Goal: Information Seeking & Learning: Learn about a topic

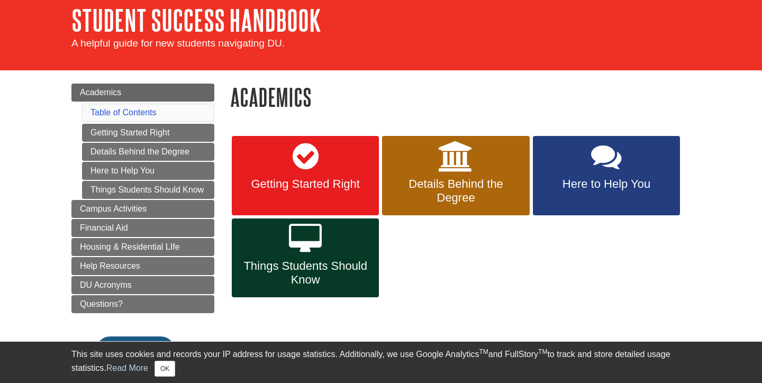
scroll to position [54, 0]
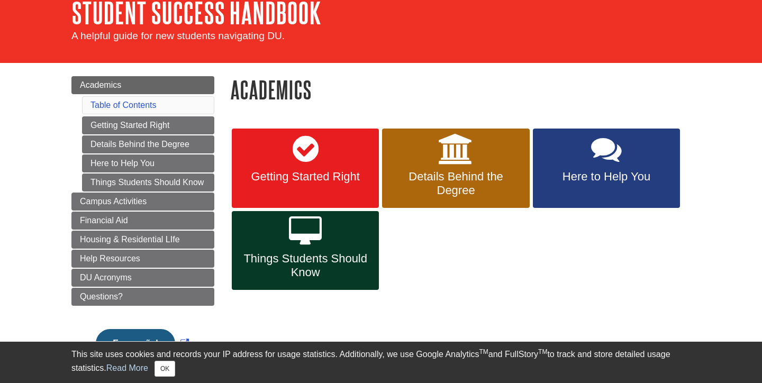
click at [472, 170] on span "Details Behind the Degree" at bounding box center [455, 184] width 131 height 28
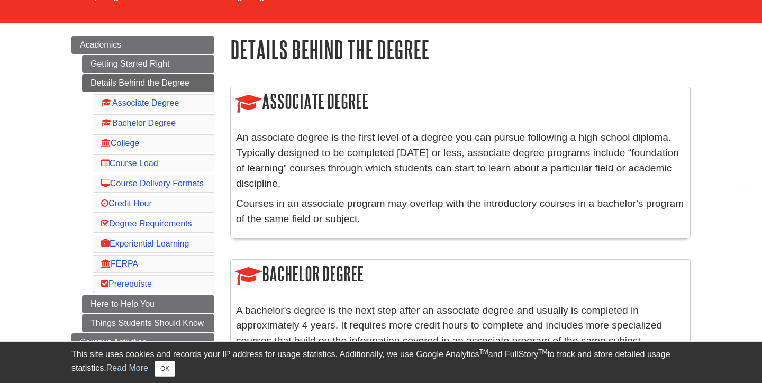
scroll to position [104, 0]
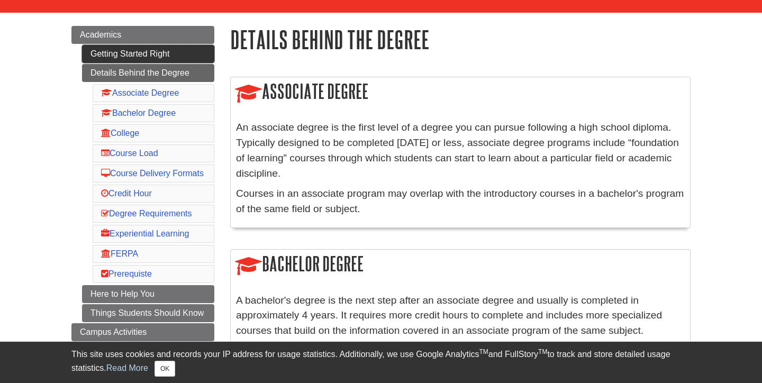
click at [149, 55] on link "Getting Started Right" at bounding box center [148, 54] width 132 height 18
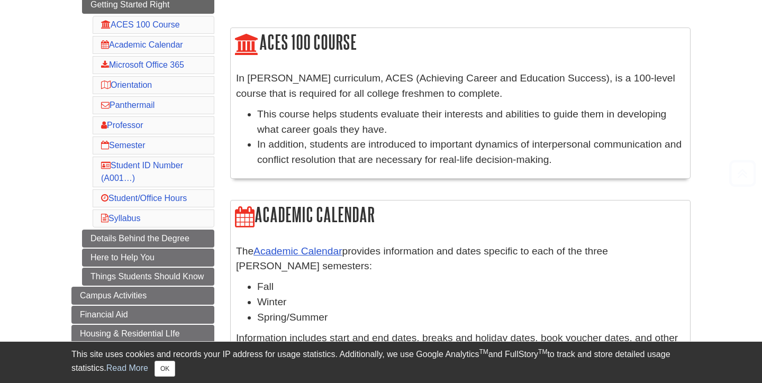
scroll to position [164, 0]
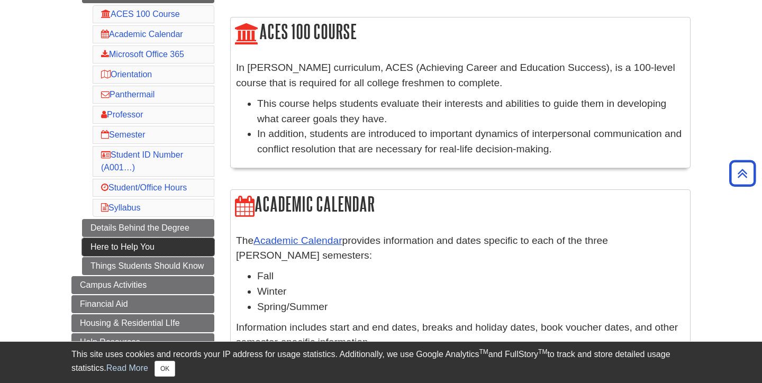
click at [111, 252] on link "Here to Help You" at bounding box center [148, 247] width 132 height 18
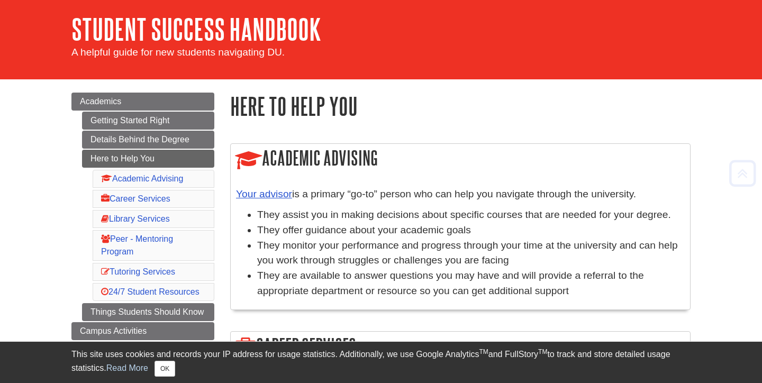
scroll to position [38, 0]
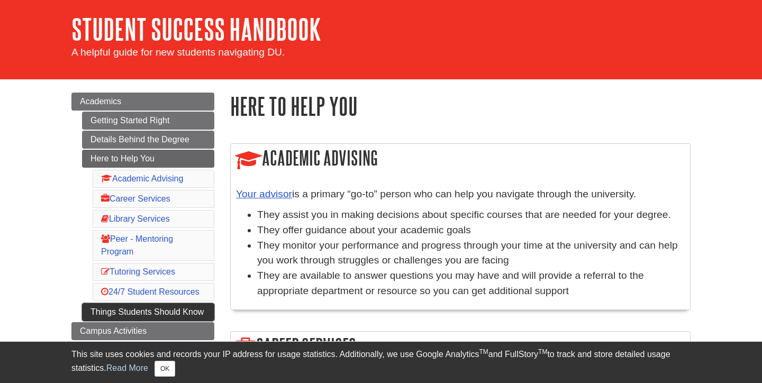
click at [139, 317] on link "Things Students Should Know" at bounding box center [148, 312] width 132 height 18
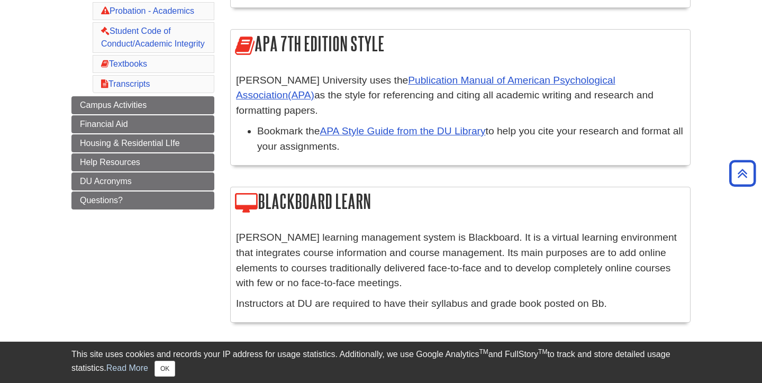
scroll to position [432, 0]
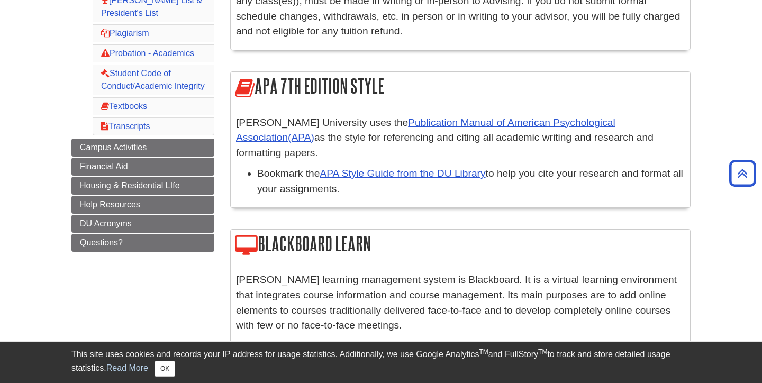
scroll to position [407, 0]
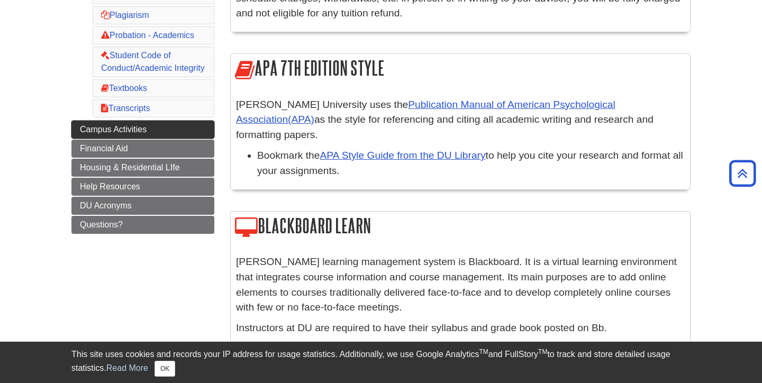
click at [153, 130] on link "Campus Activities" at bounding box center [142, 130] width 143 height 18
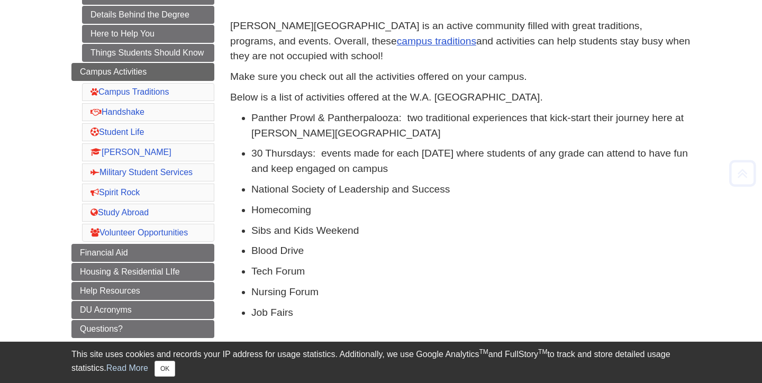
scroll to position [216, 0]
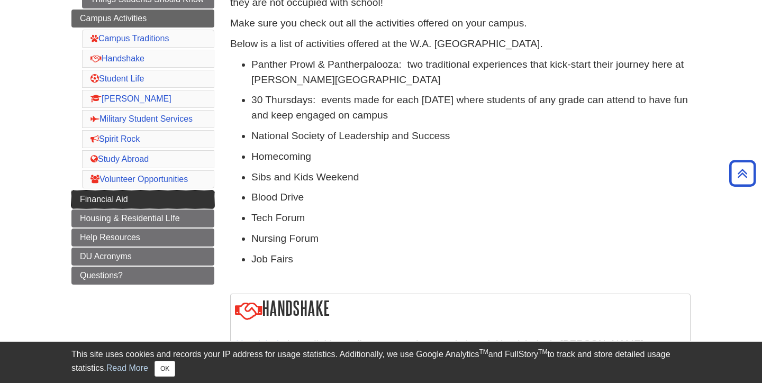
click at [172, 201] on link "Financial Aid" at bounding box center [142, 200] width 143 height 18
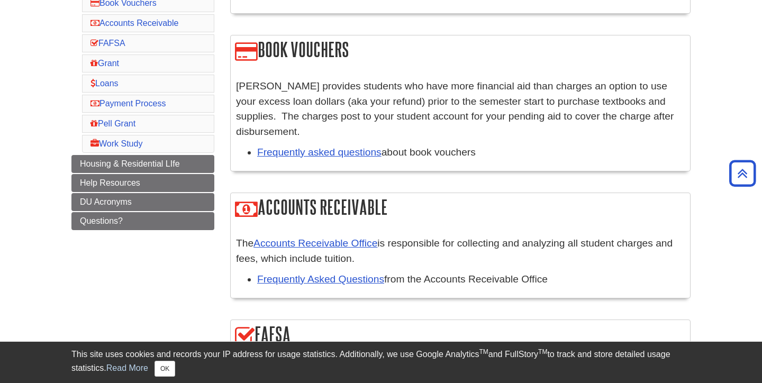
scroll to position [227, 0]
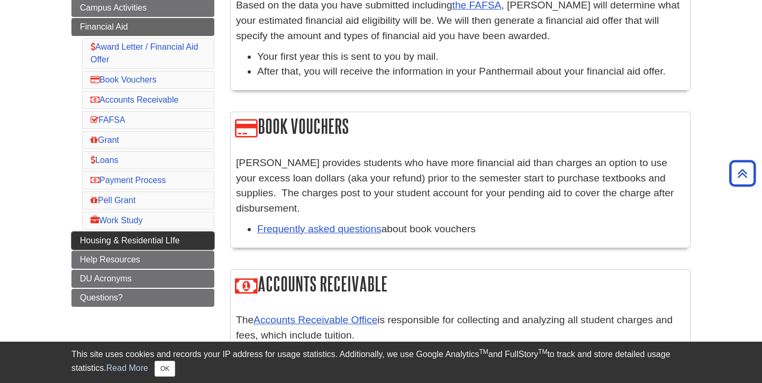
click at [174, 239] on span "Housing & Residential LIfe" at bounding box center [130, 240] width 100 height 9
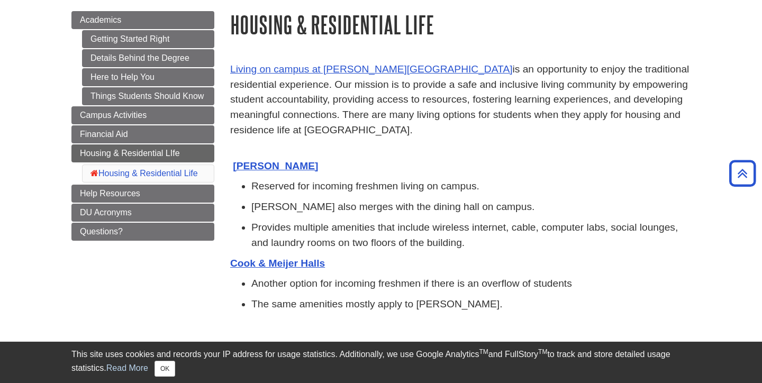
scroll to position [118, 0]
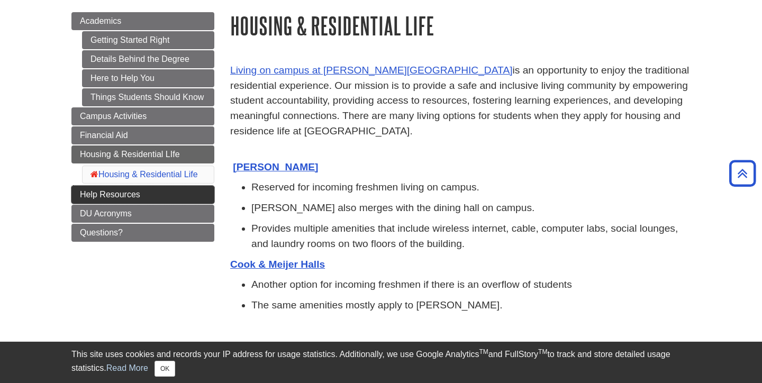
click at [188, 199] on link "Help Resources" at bounding box center [142, 195] width 143 height 18
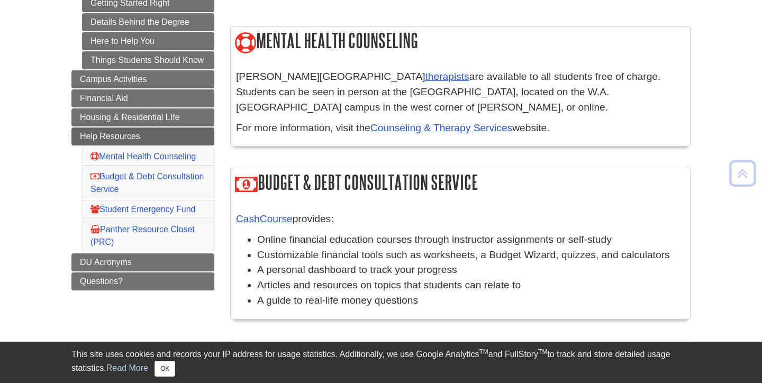
scroll to position [264, 0]
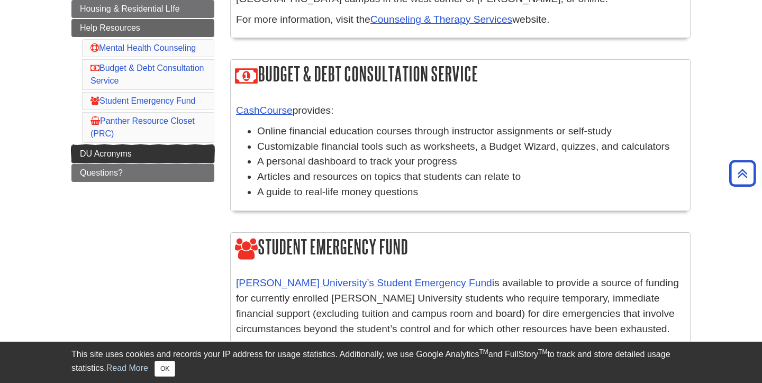
click at [184, 155] on link "DU Acronyms" at bounding box center [142, 154] width 143 height 18
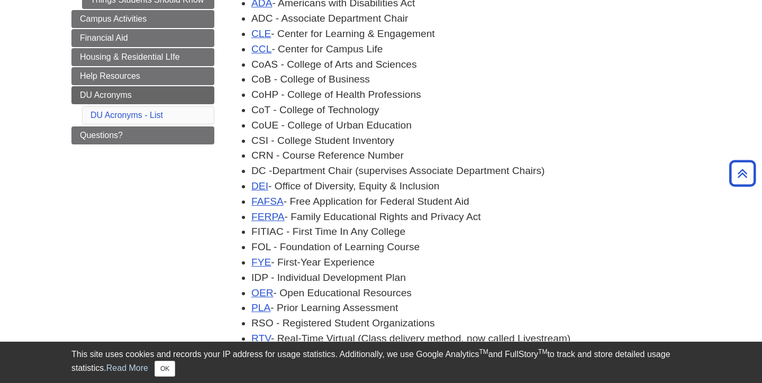
scroll to position [66, 0]
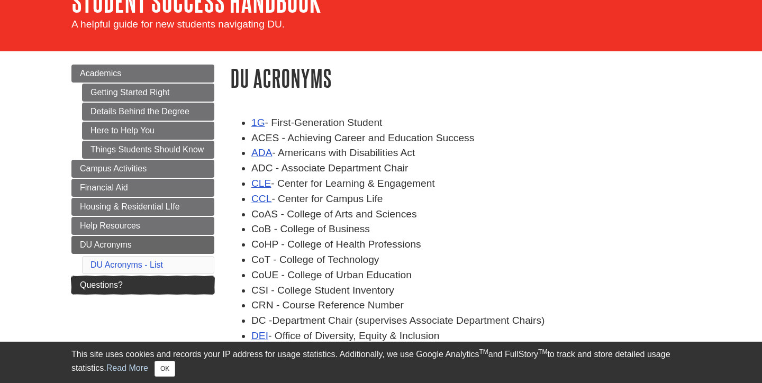
click at [185, 286] on link "Questions?" at bounding box center [142, 285] width 143 height 18
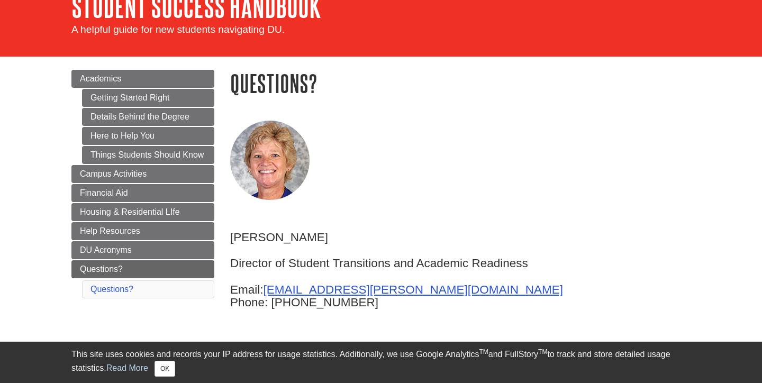
scroll to position [65, 0]
